Goal: Download file/media

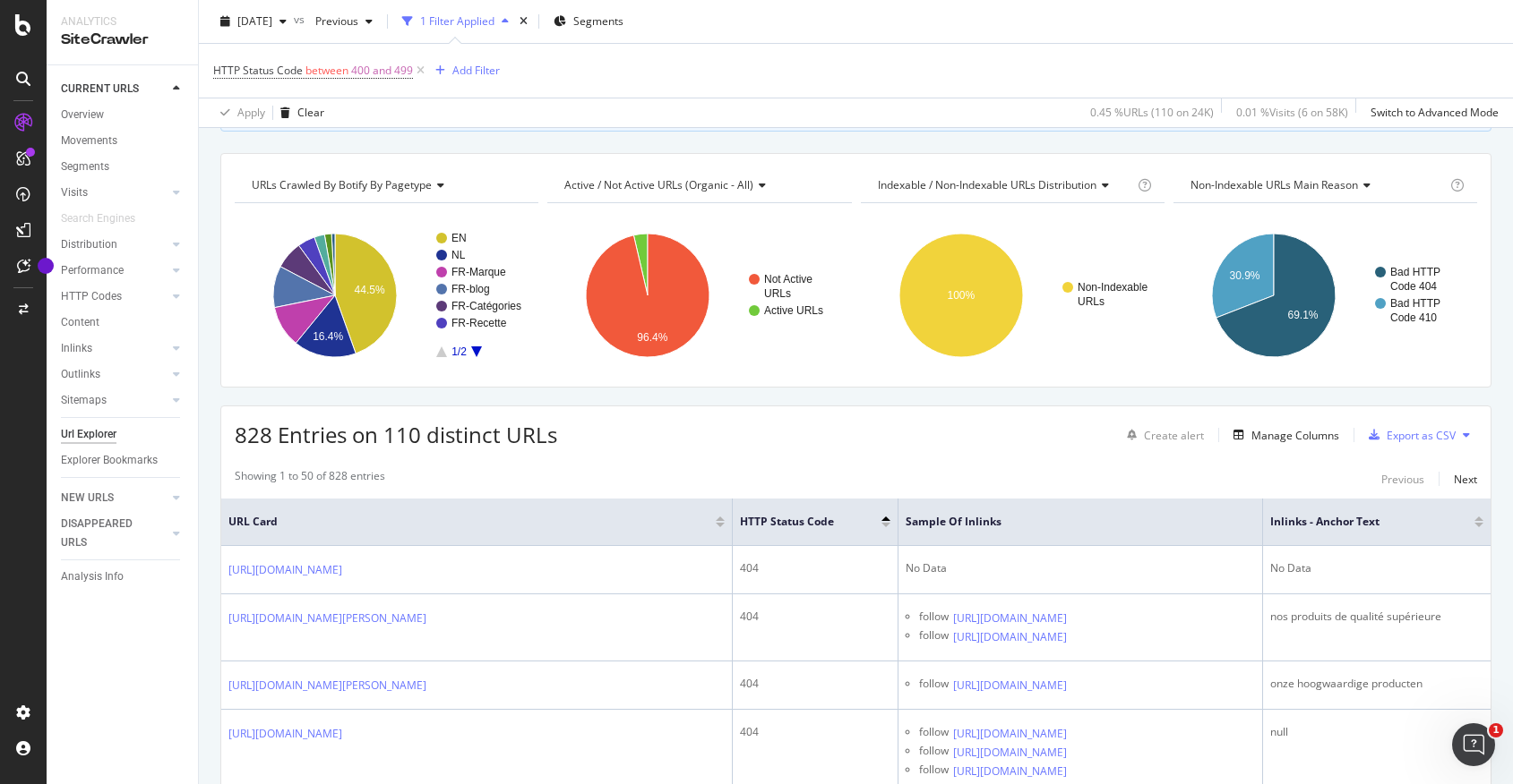
scroll to position [178, 0]
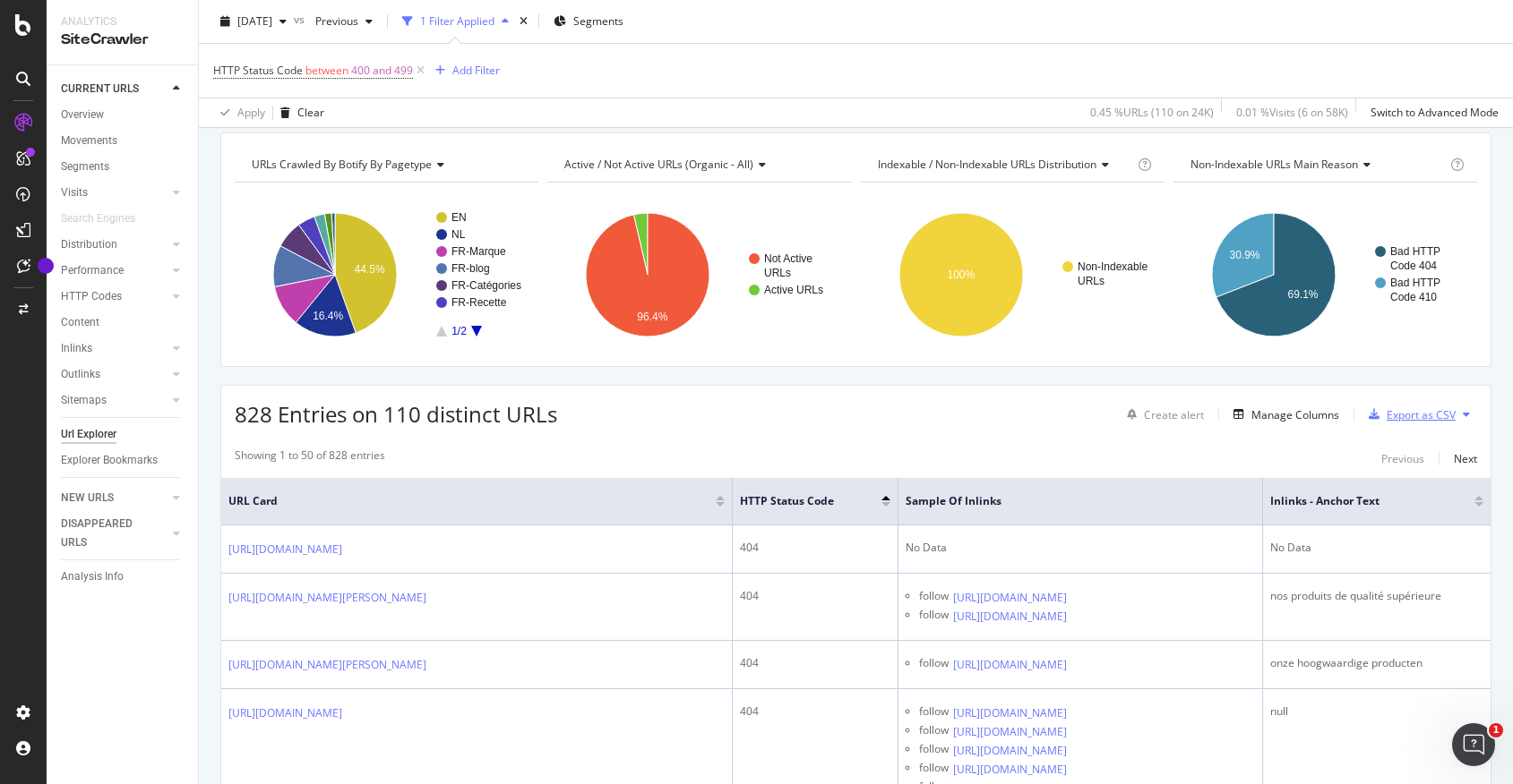
click at [1402, 412] on div "Export as CSV" at bounding box center [1421, 414] width 69 height 15
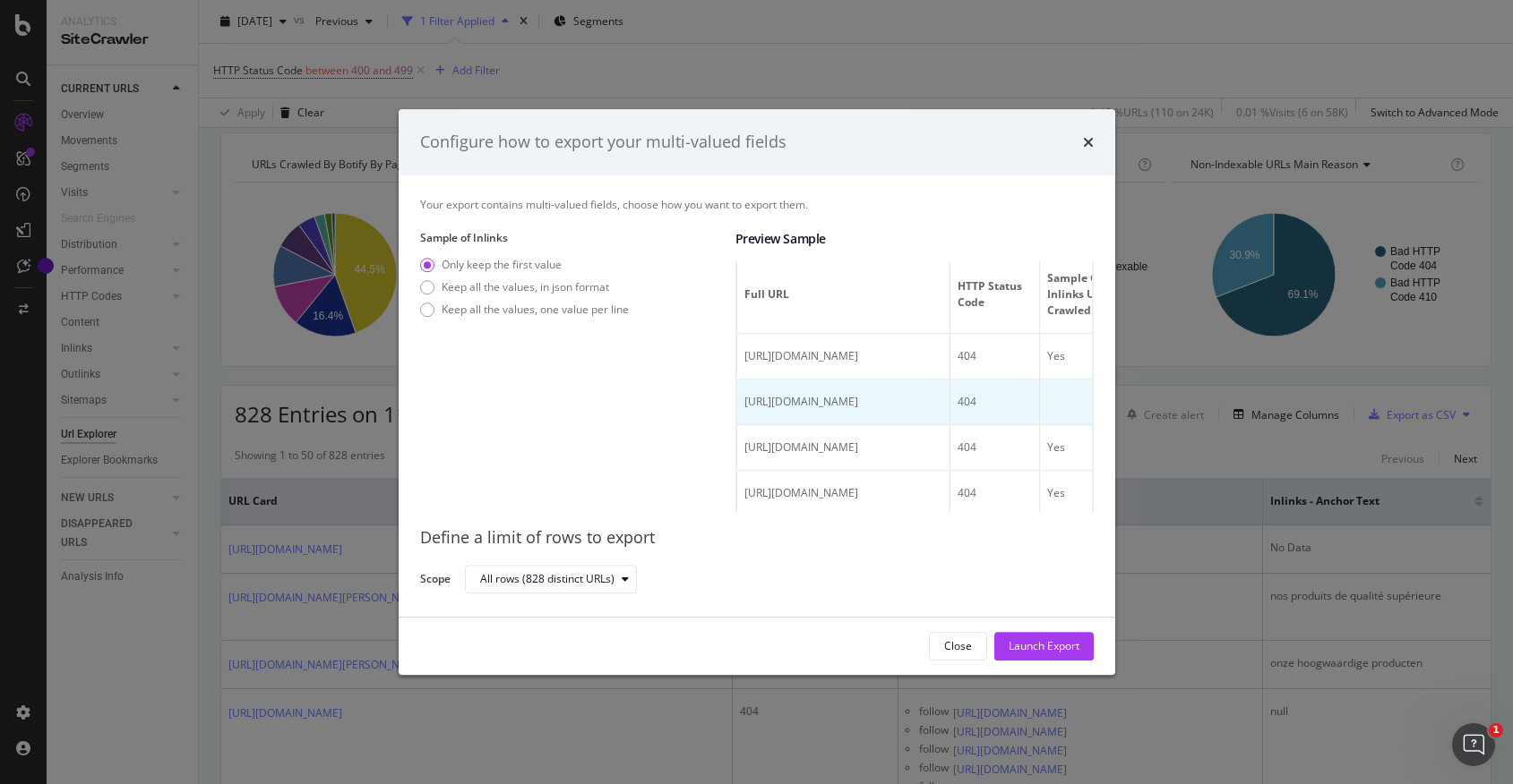
scroll to position [0, 0]
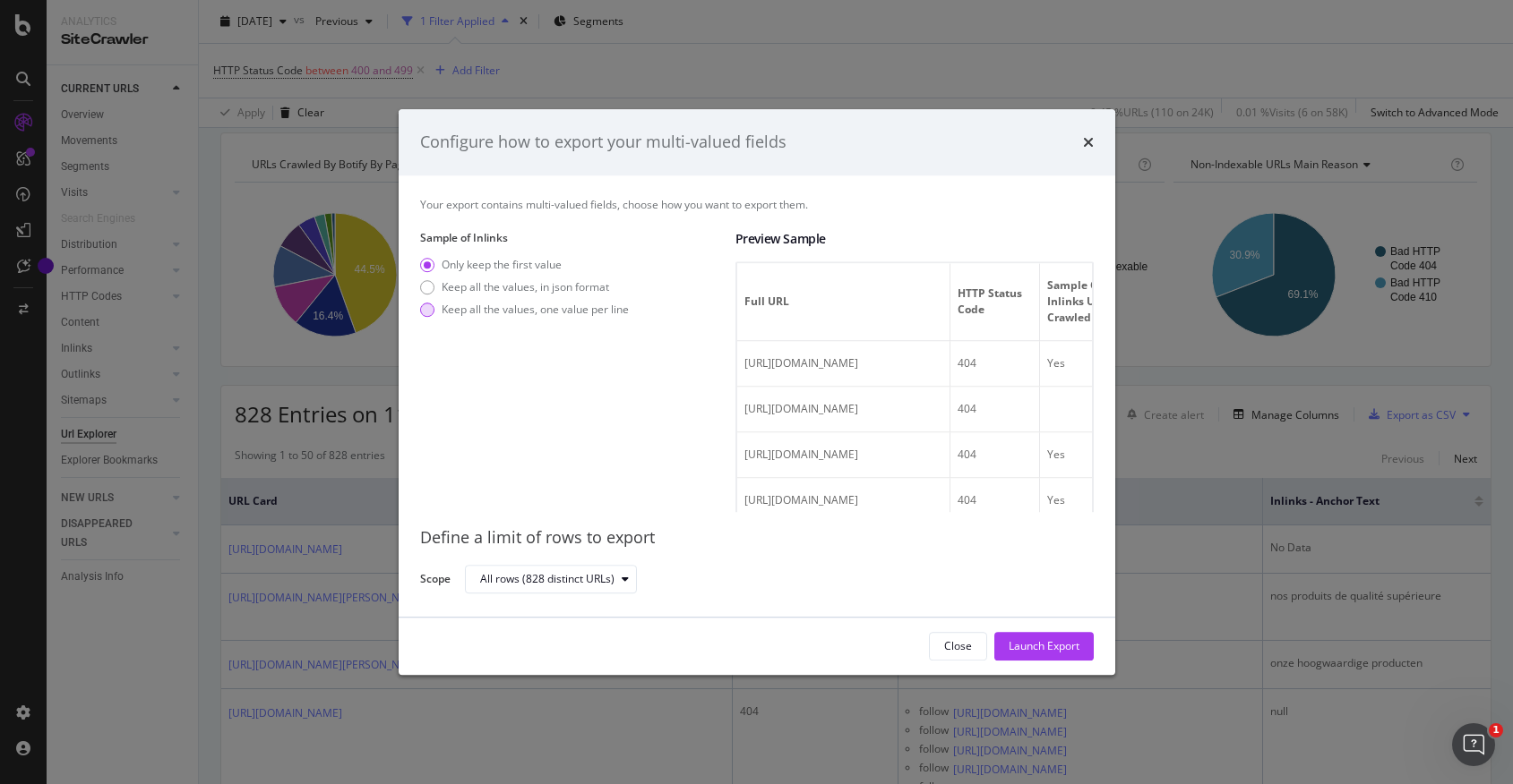
click at [560, 308] on div "Keep all the values, one value per line" at bounding box center [535, 309] width 187 height 15
click at [526, 261] on div "Only keep the first value" at bounding box center [502, 264] width 120 height 15
click at [1044, 650] on div "Launch Export" at bounding box center [1044, 646] width 71 height 15
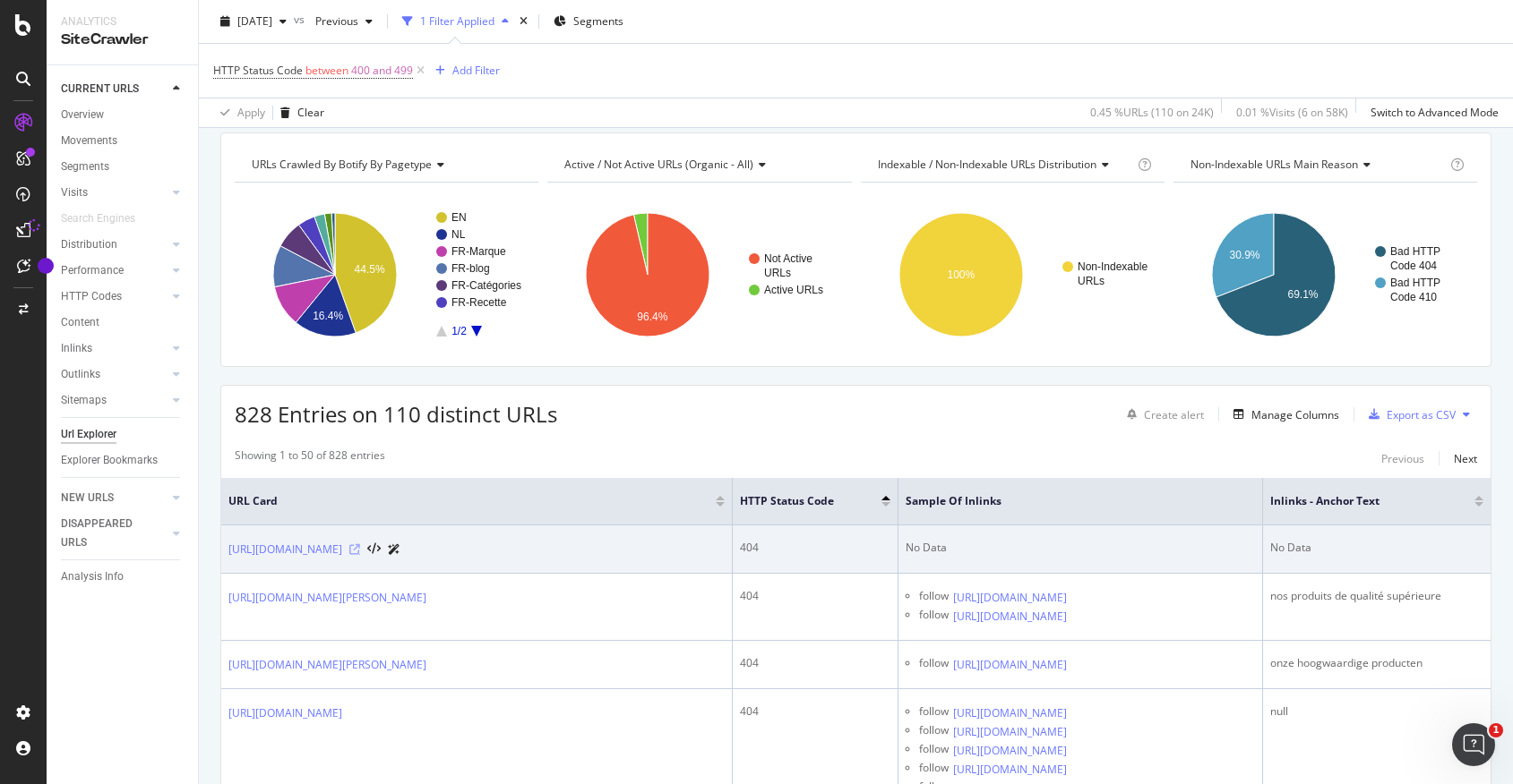
click at [360, 555] on icon at bounding box center [354, 550] width 11 height 11
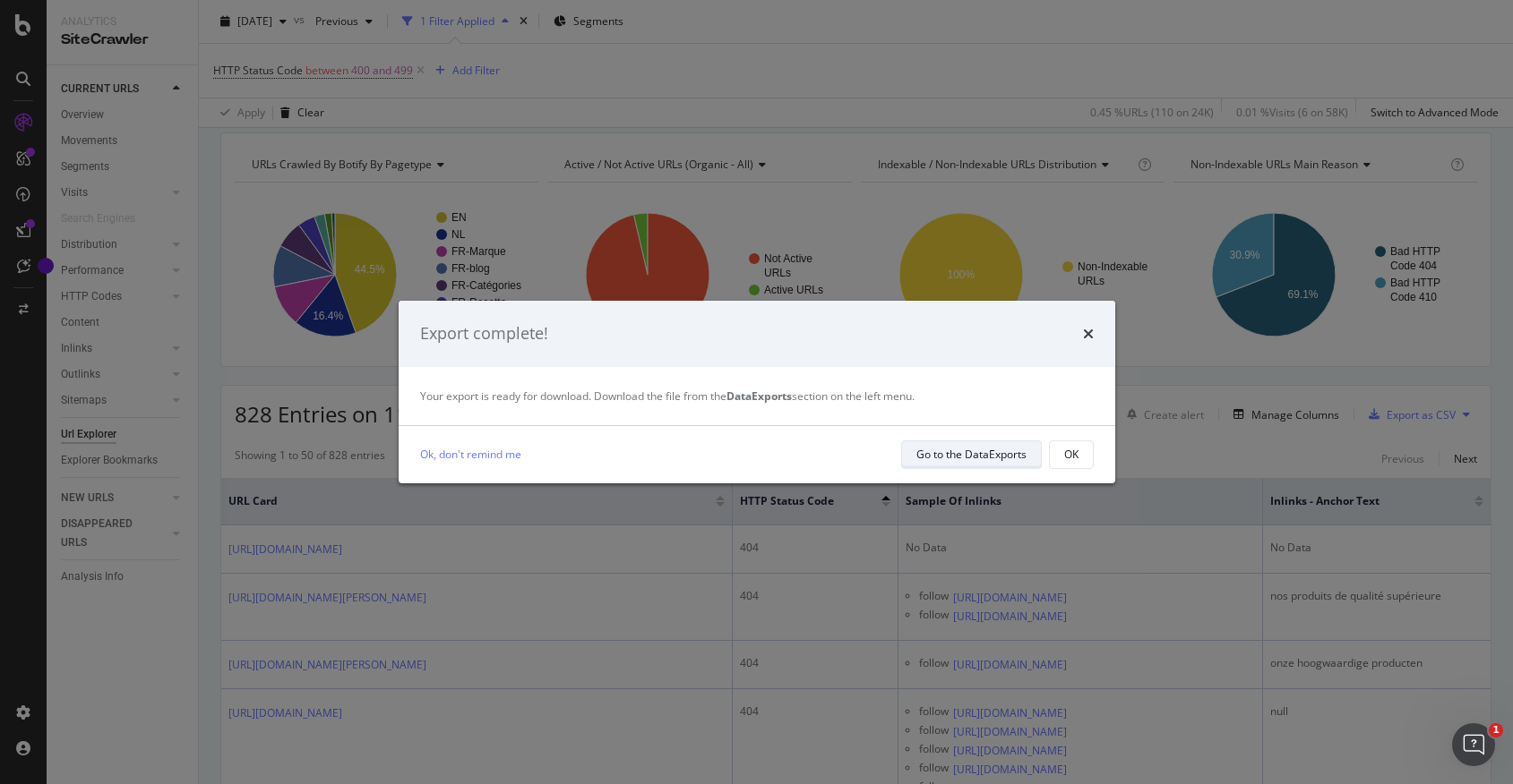
click at [935, 457] on div "Go to the DataExports" at bounding box center [971, 454] width 110 height 15
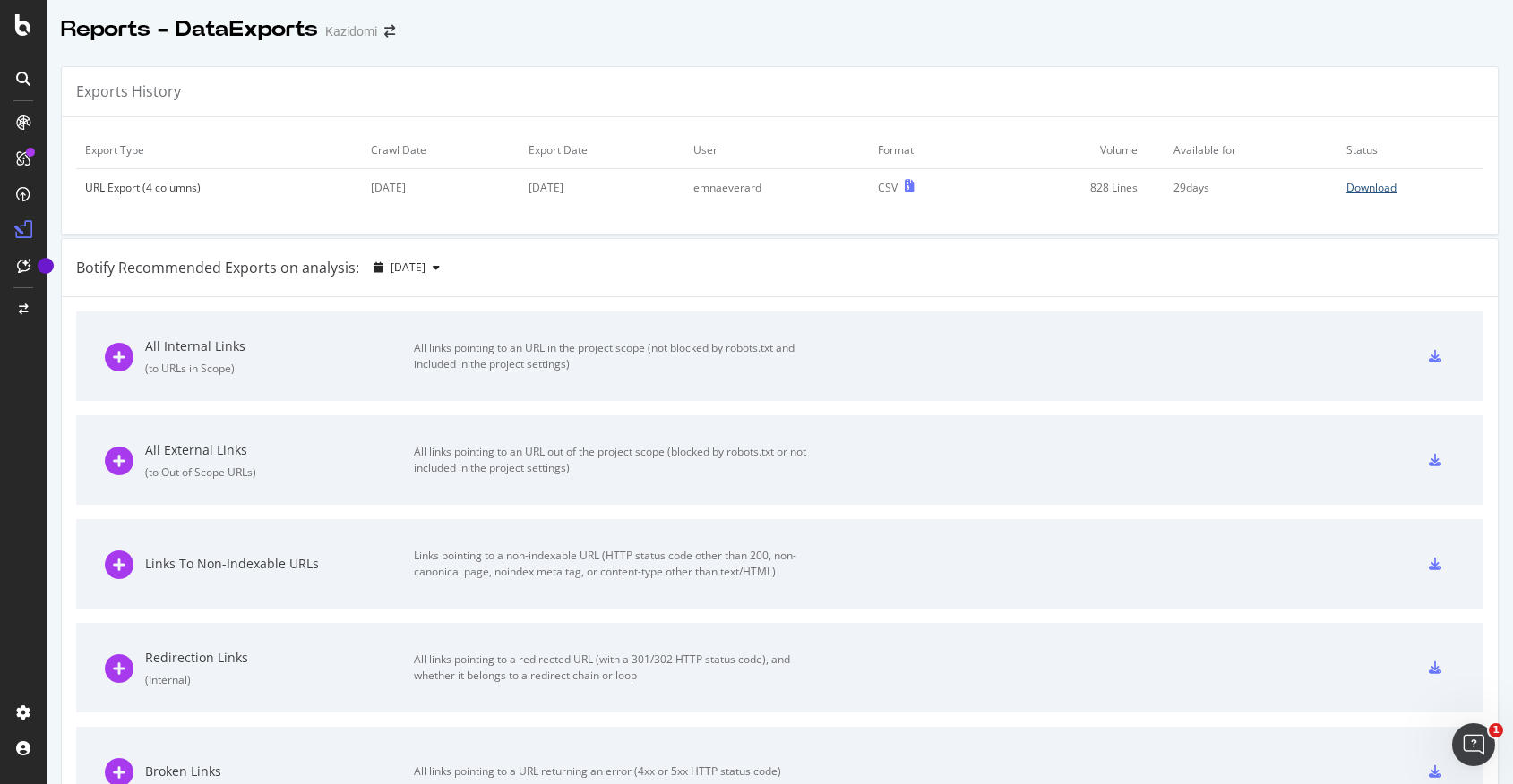
click at [1385, 187] on div "Download" at bounding box center [1371, 188] width 50 height 15
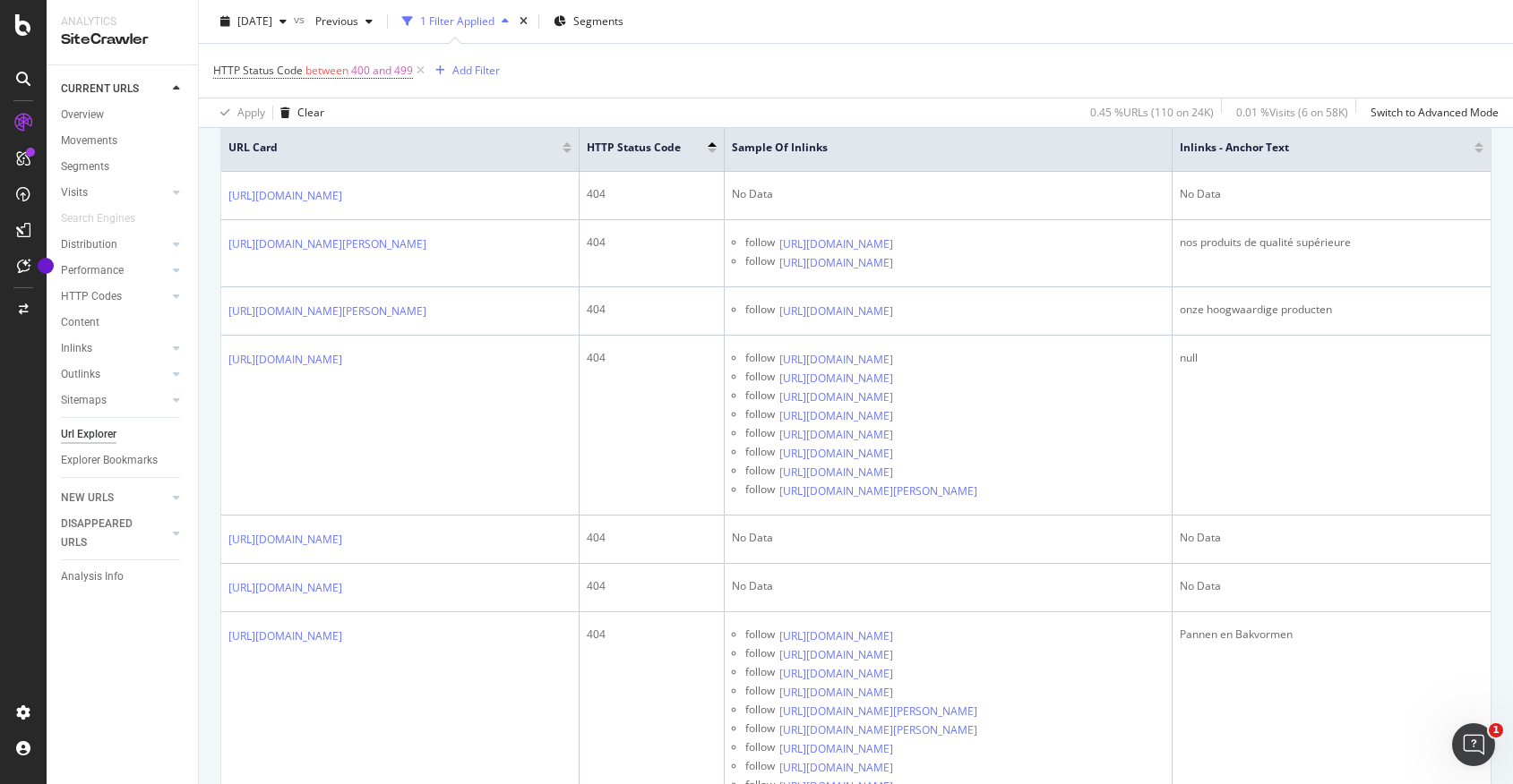
scroll to position [534, 0]
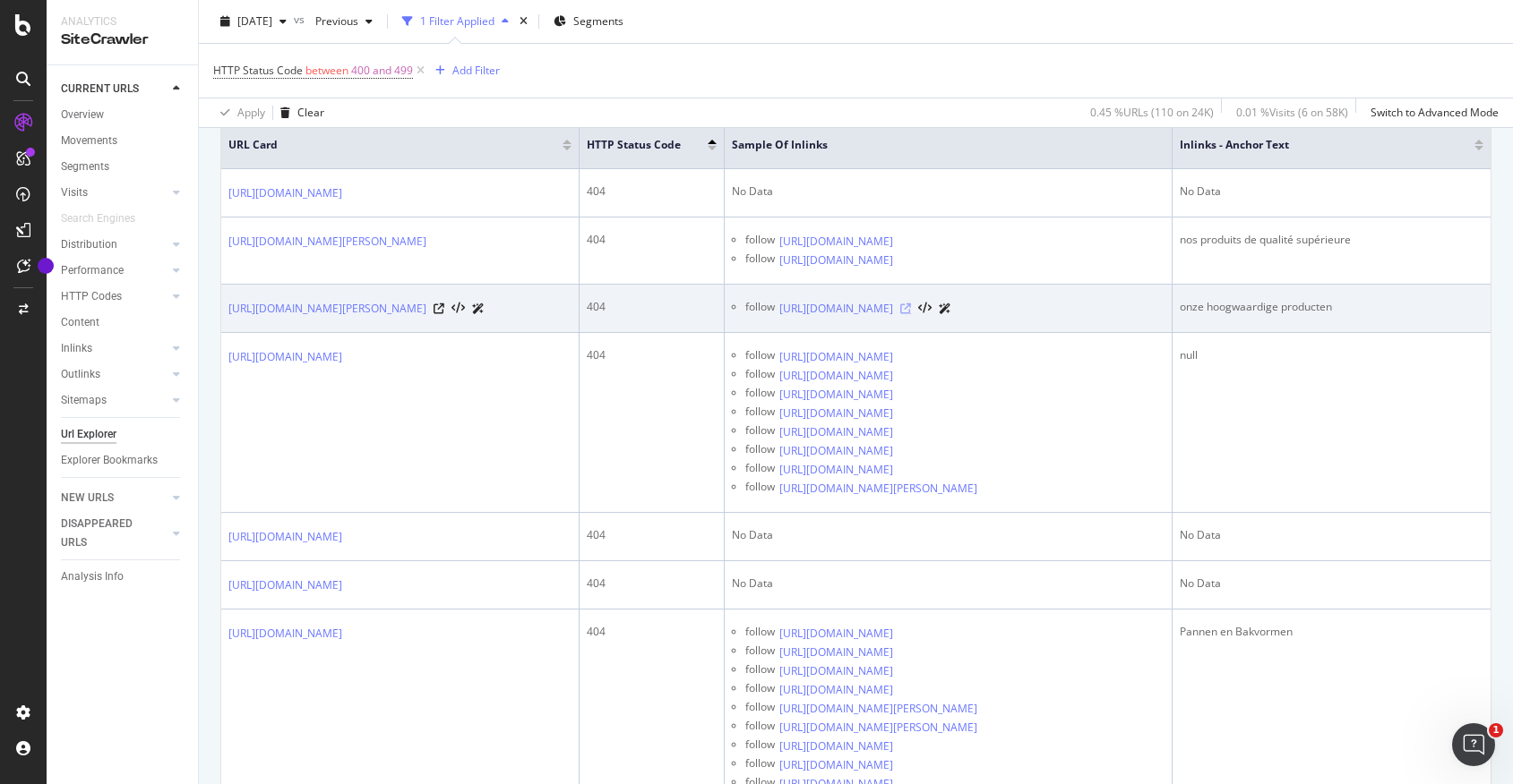
click at [911, 314] on icon at bounding box center [905, 309] width 11 height 11
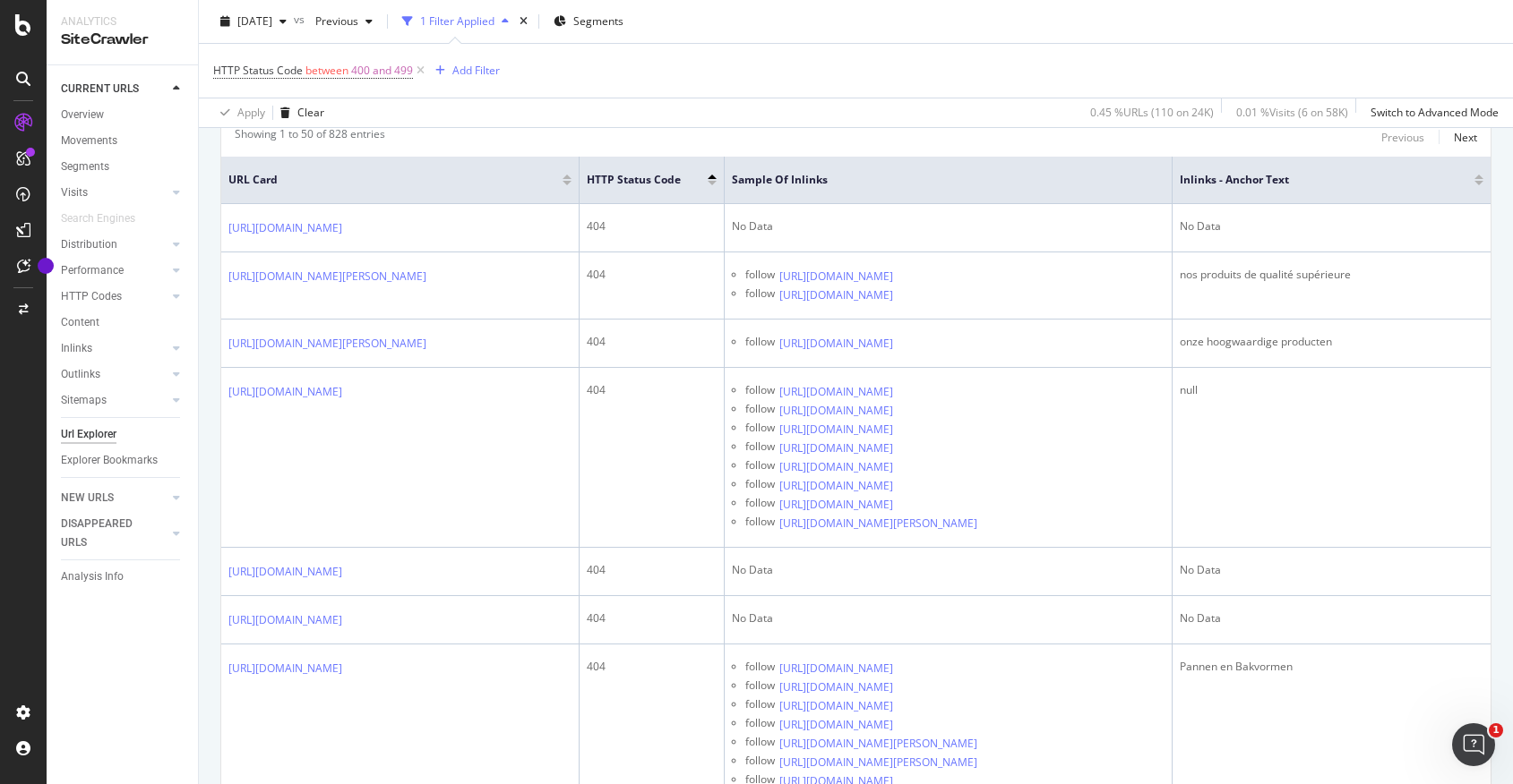
scroll to position [506, 0]
